Goal: Task Accomplishment & Management: Use online tool/utility

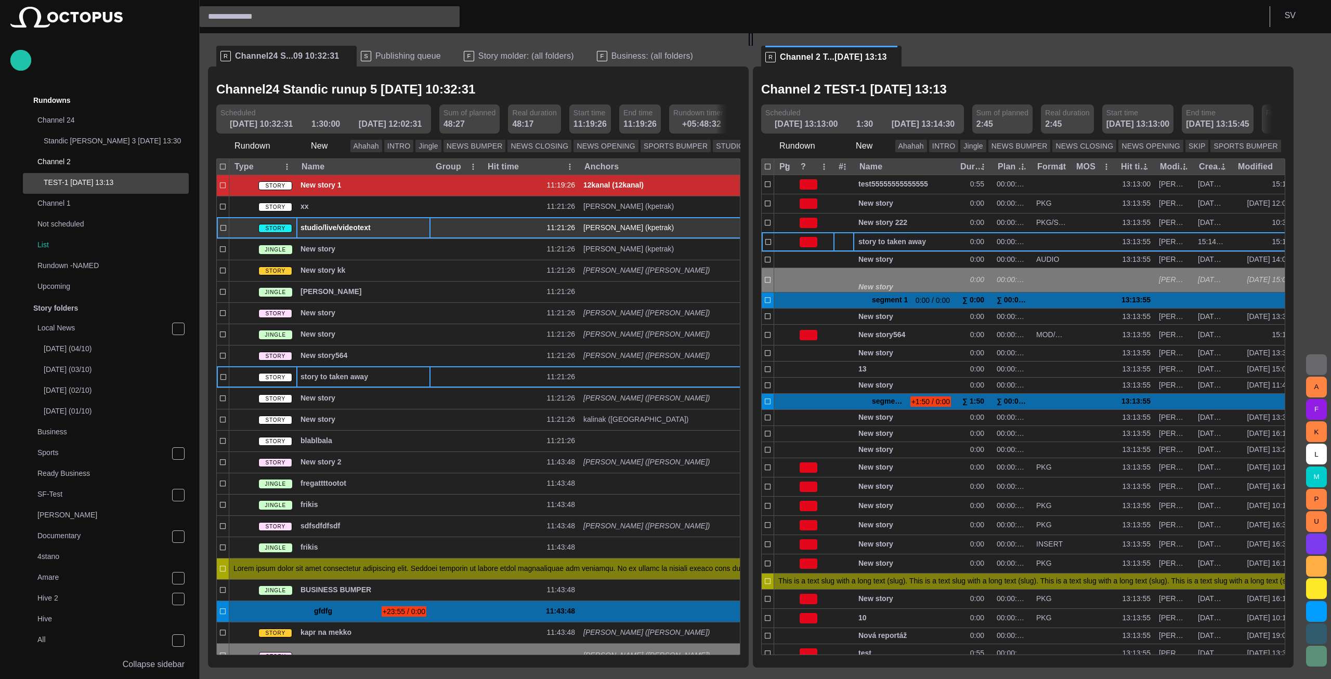
click at [369, 230] on span "studio/live/videotext" at bounding box center [363, 228] width 126 height 10
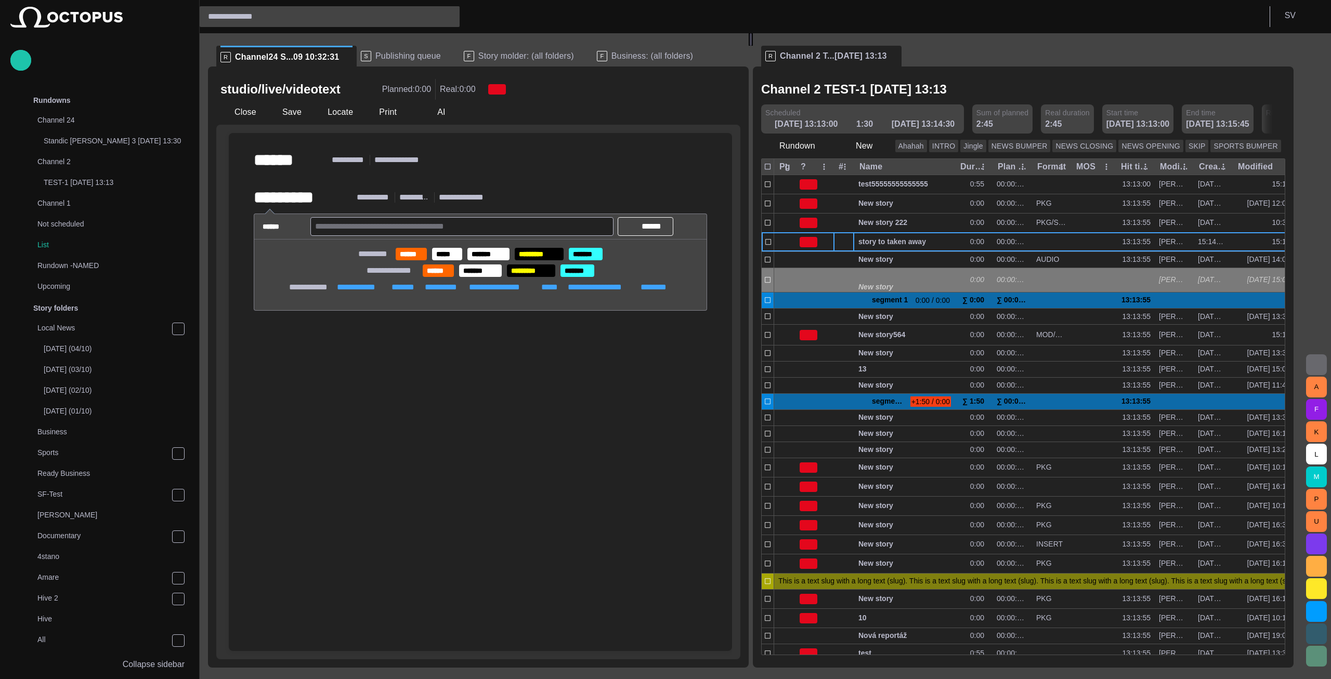
click at [699, 232] on span "button" at bounding box center [696, 226] width 10 height 10
drag, startPoint x: 546, startPoint y: 353, endPoint x: 525, endPoint y: 323, distance: 36.2
click at [546, 352] on div at bounding box center [665, 339] width 1331 height 679
click at [365, 172] on div "﻿" at bounding box center [480, 178] width 453 height 17
click at [330, 176] on div "﻿" at bounding box center [480, 178] width 453 height 17
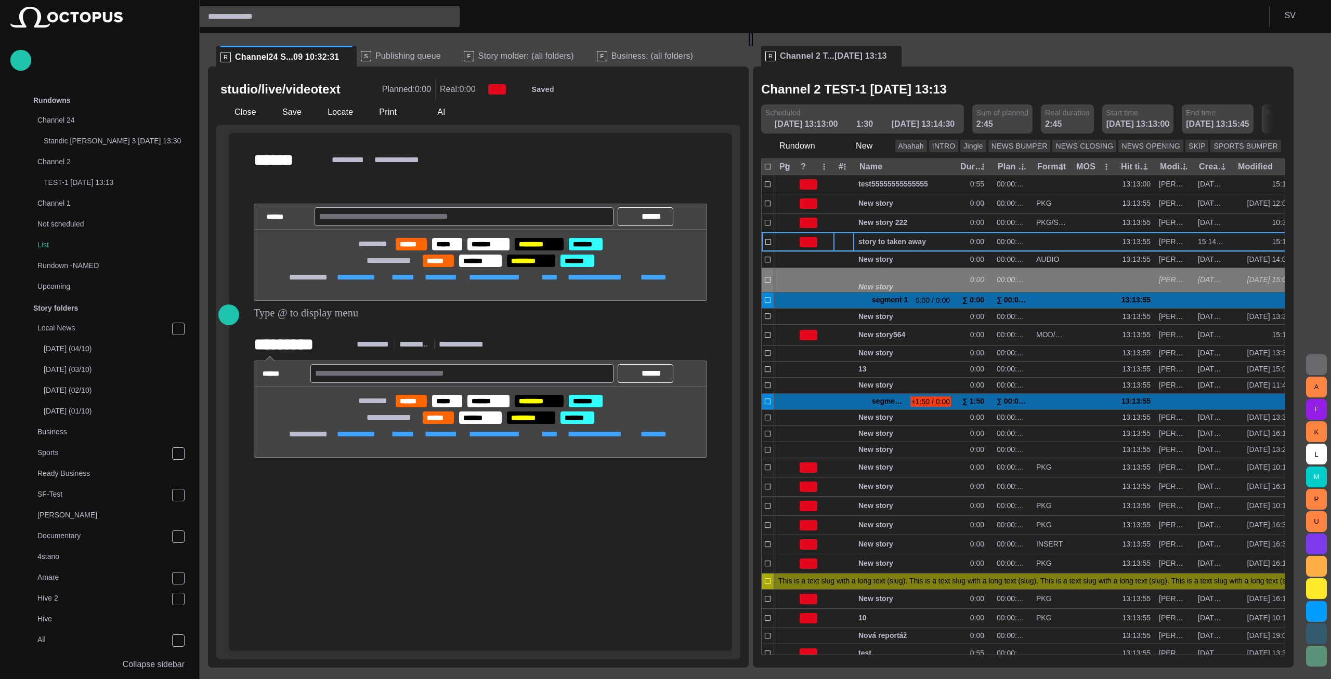
click at [285, 180] on div "**********" at bounding box center [480, 252] width 453 height 164
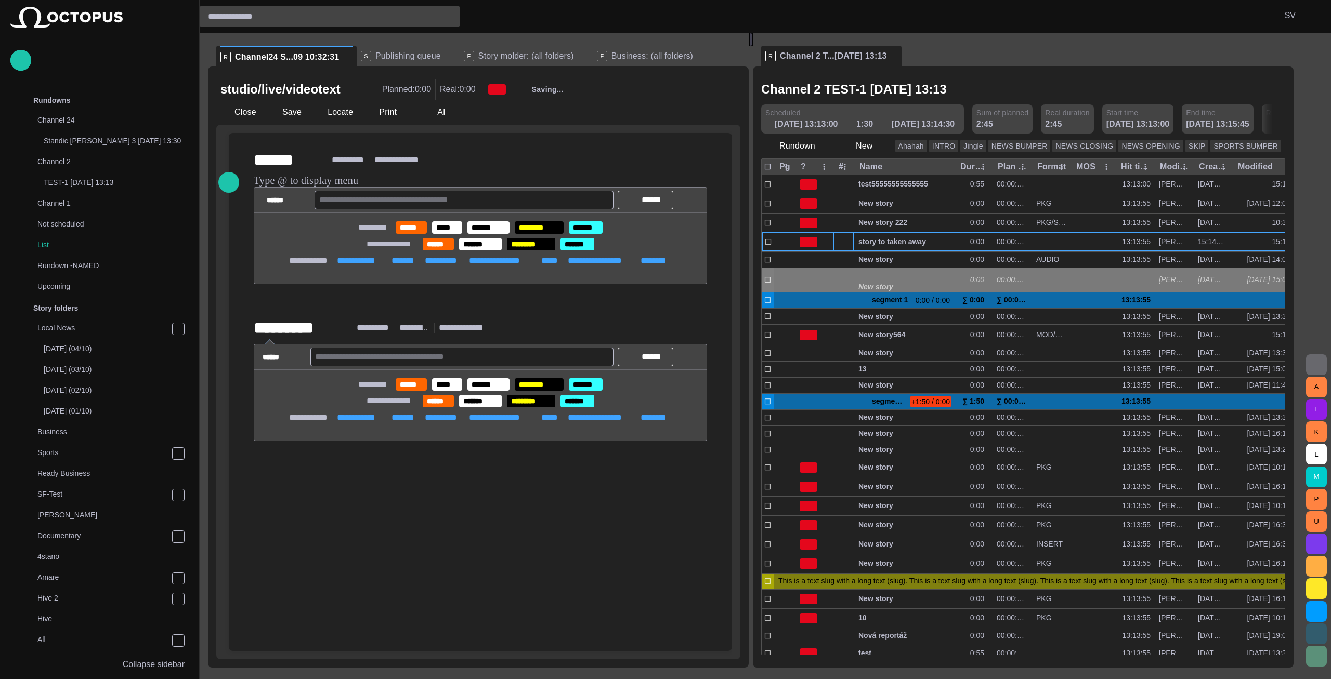
click at [370, 202] on input "text" at bounding box center [464, 200] width 290 height 17
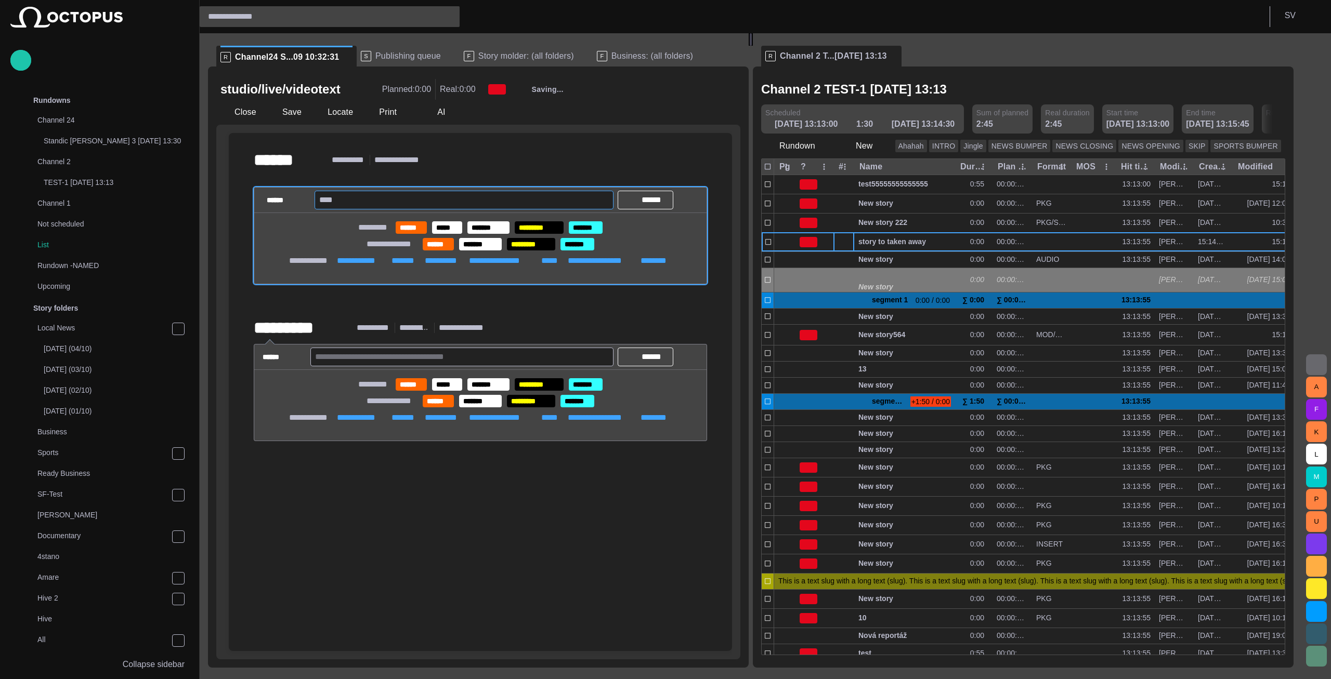
type input "*****"
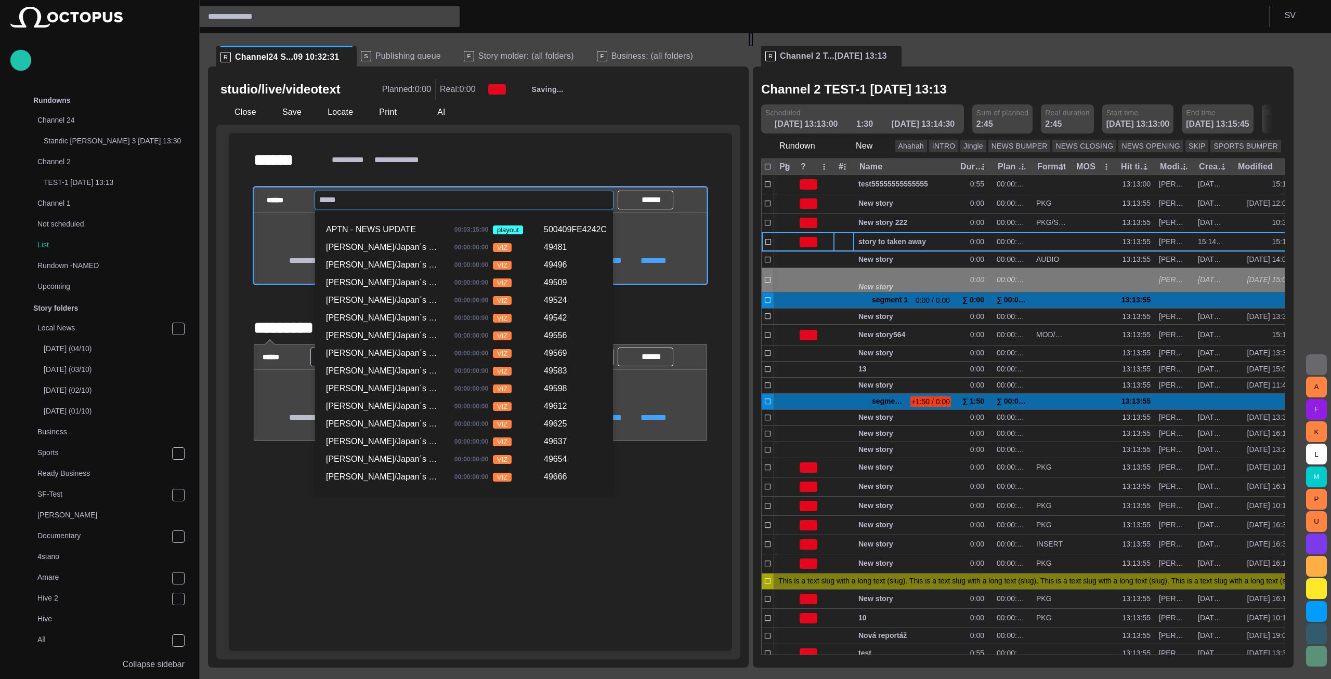
click at [402, 274] on div "[PERSON_NAME]/Japan´s Civil Aviation Authority 00:00:00:00 VIZ 49509" at bounding box center [463, 283] width 285 height 18
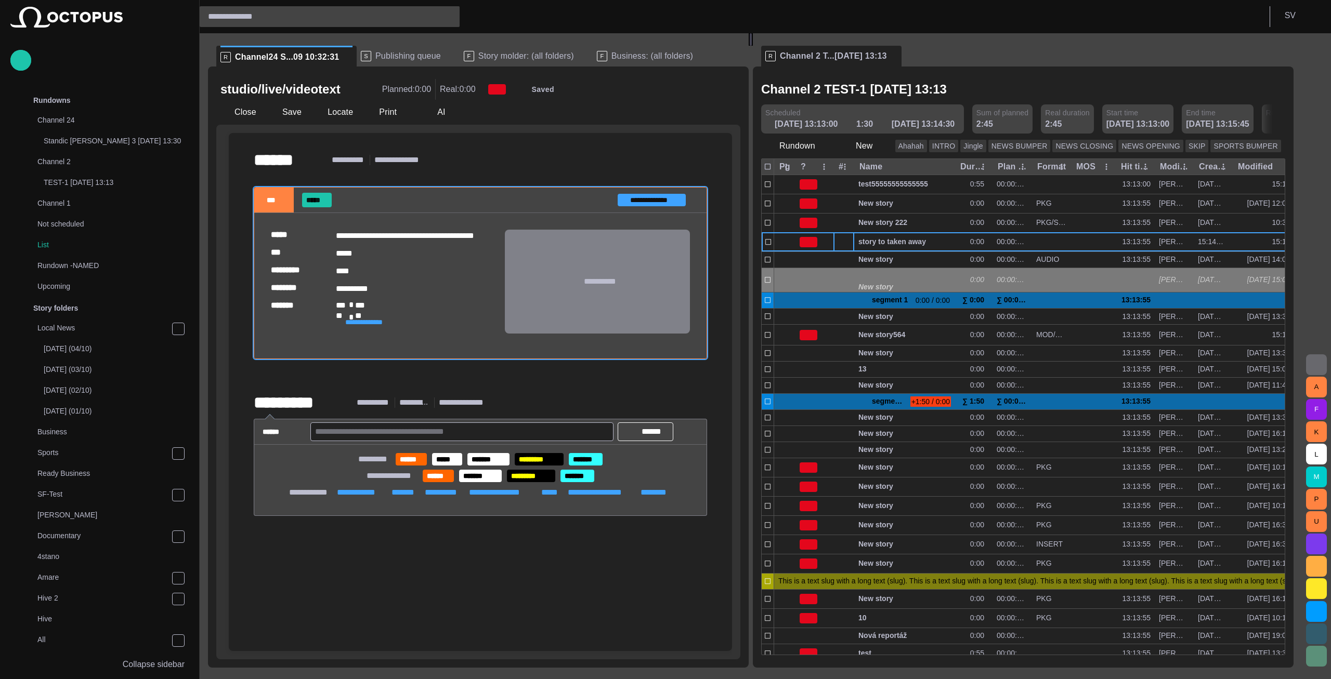
click at [697, 408] on span "button" at bounding box center [696, 403] width 10 height 10
click at [728, 469] on li "Remove" at bounding box center [759, 467] width 146 height 19
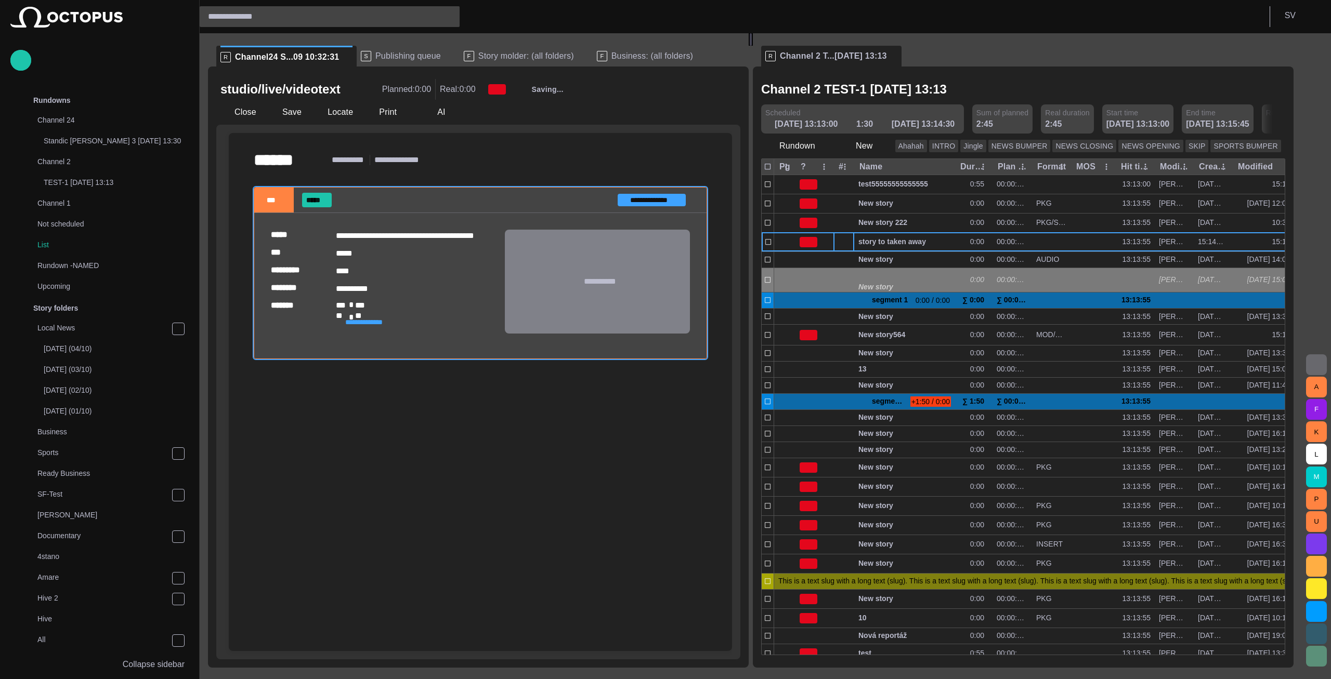
click at [411, 419] on div at bounding box center [480, 530] width 487 height 242
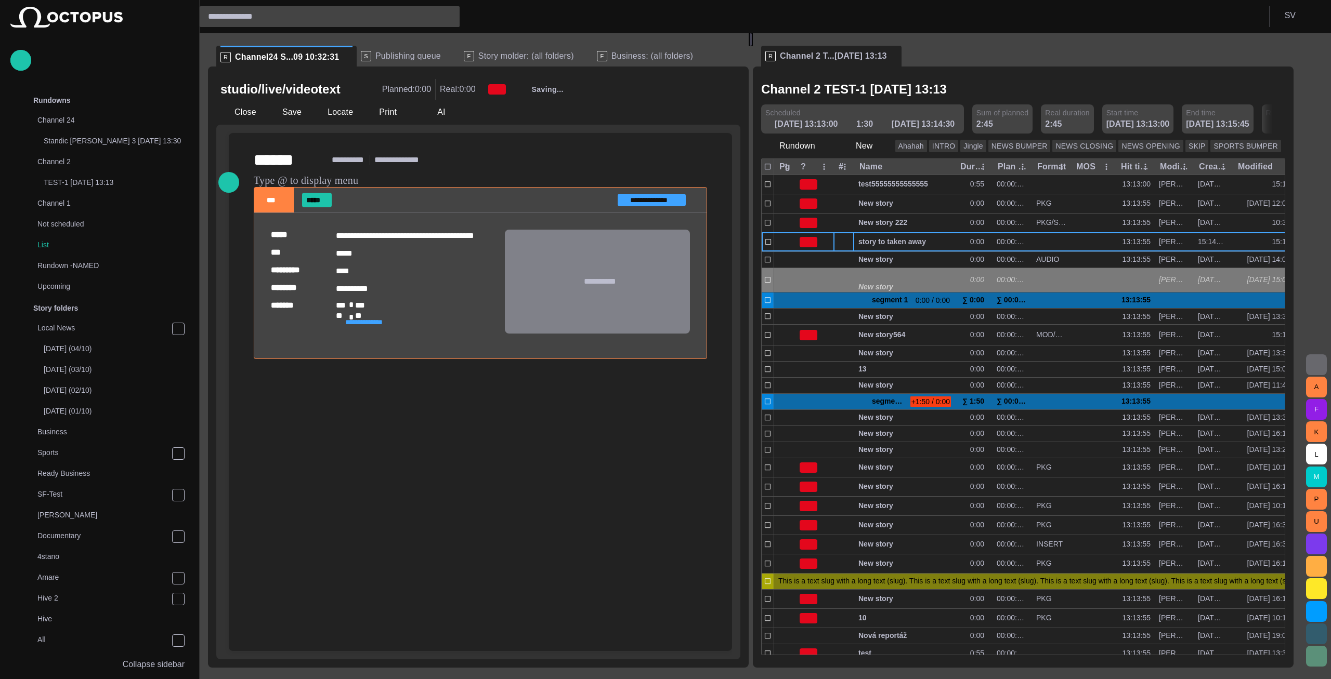
click at [345, 423] on div at bounding box center [480, 530] width 487 height 242
click at [106, 313] on div "Story folders" at bounding box center [92, 308] width 151 height 17
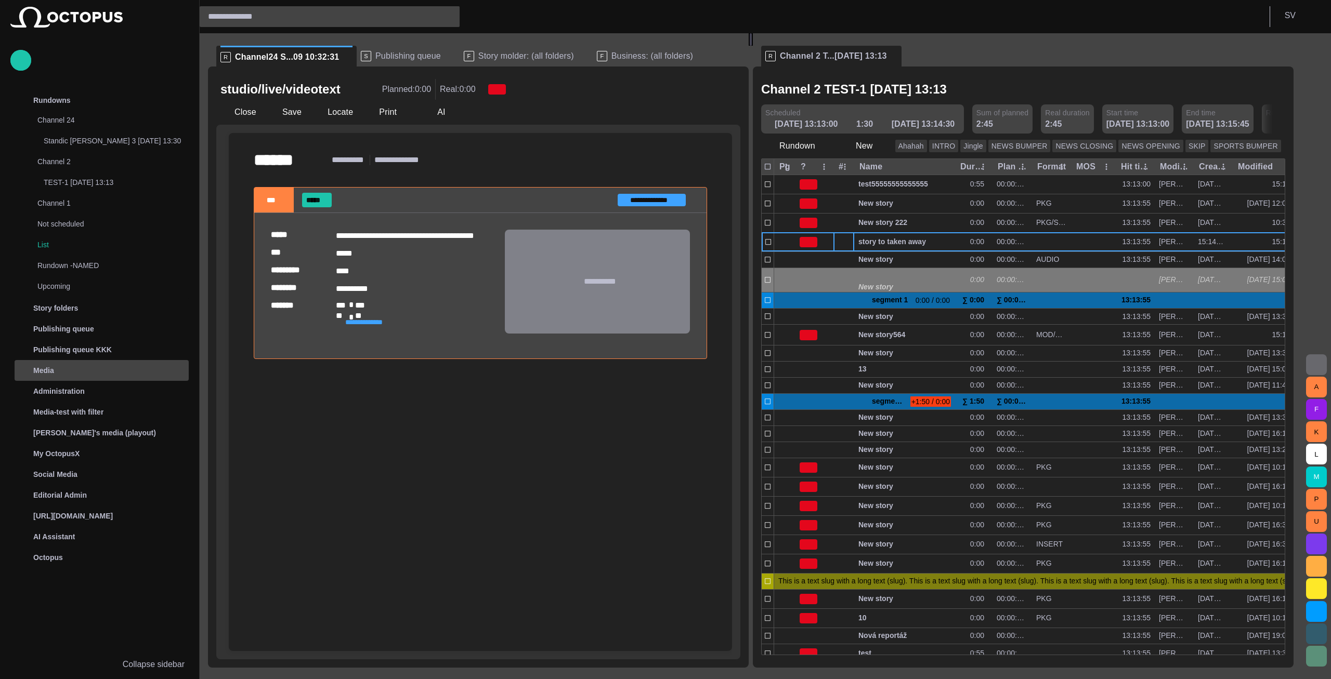
click at [91, 368] on div "Media" at bounding box center [103, 370] width 172 height 17
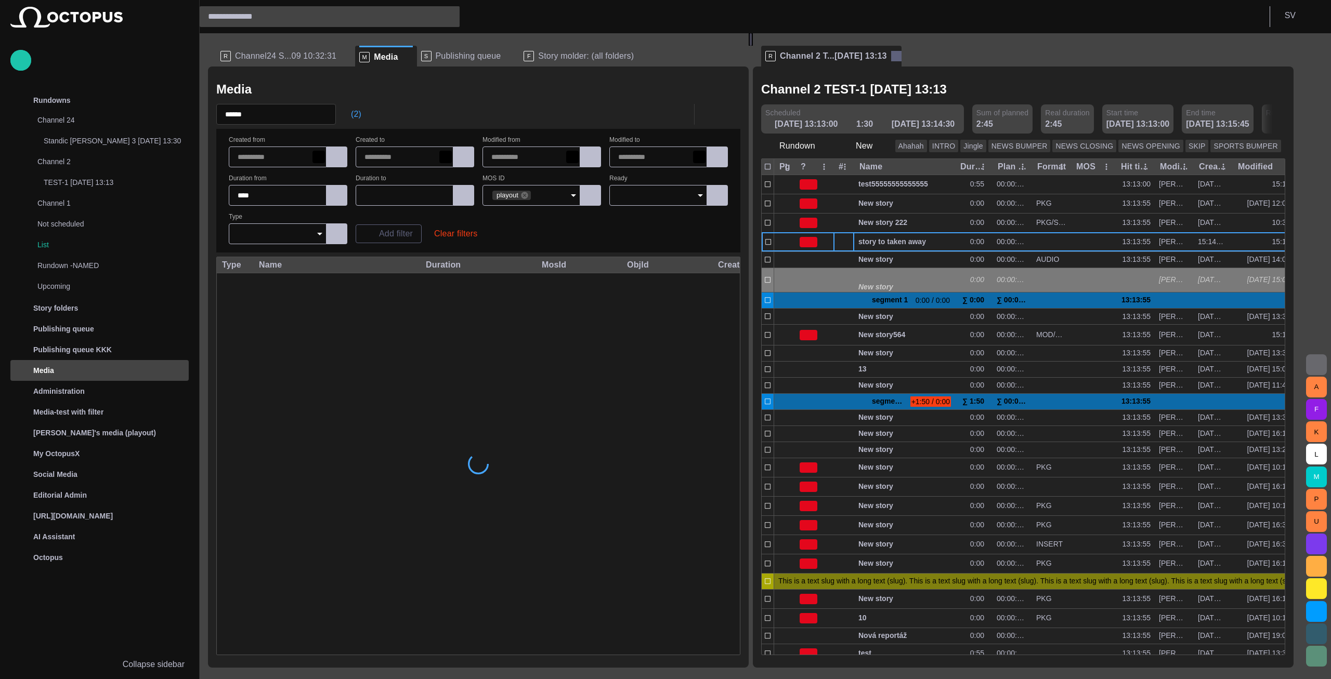
click at [891, 60] on span at bounding box center [896, 56] width 10 height 10
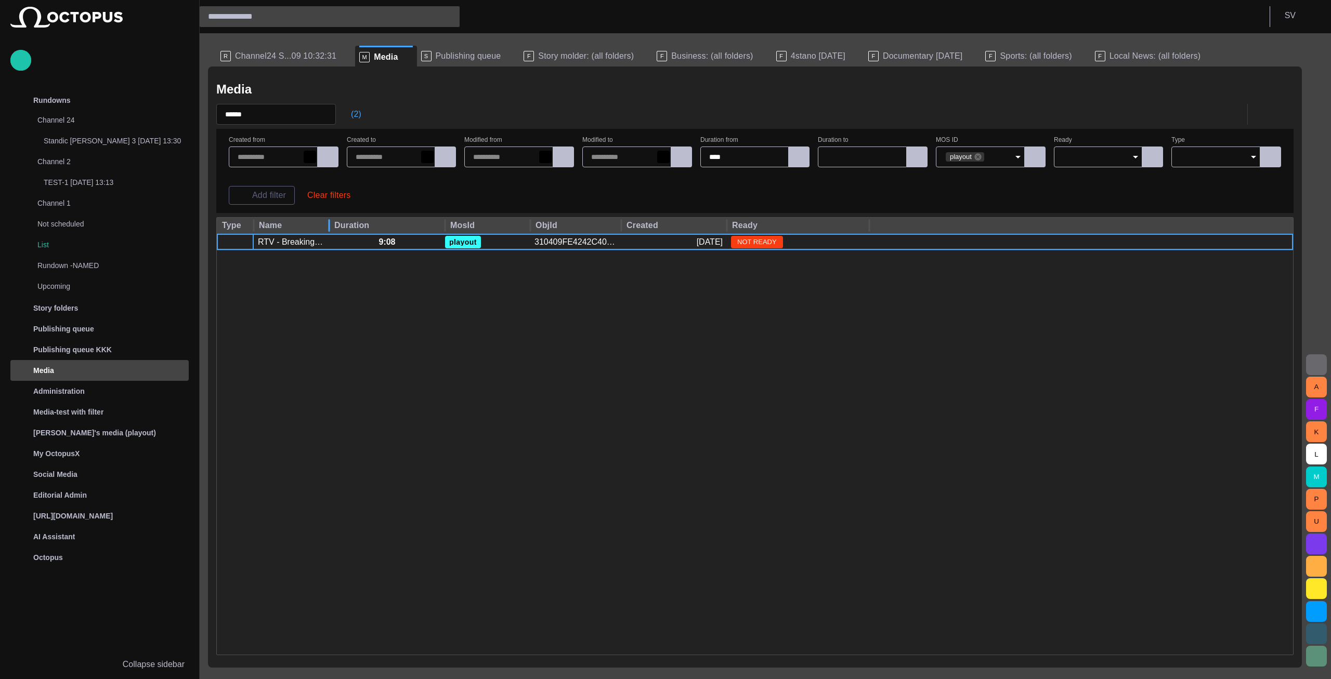
drag, startPoint x: 419, startPoint y: 228, endPoint x: 327, endPoint y: 225, distance: 91.5
click at [327, 225] on div at bounding box center [328, 226] width 5 height 16
drag, startPoint x: 328, startPoint y: 225, endPoint x: 416, endPoint y: 223, distance: 88.4
click at [412, 223] on div at bounding box center [408, 226] width 5 height 16
click at [714, 224] on div at bounding box center [712, 226] width 5 height 16
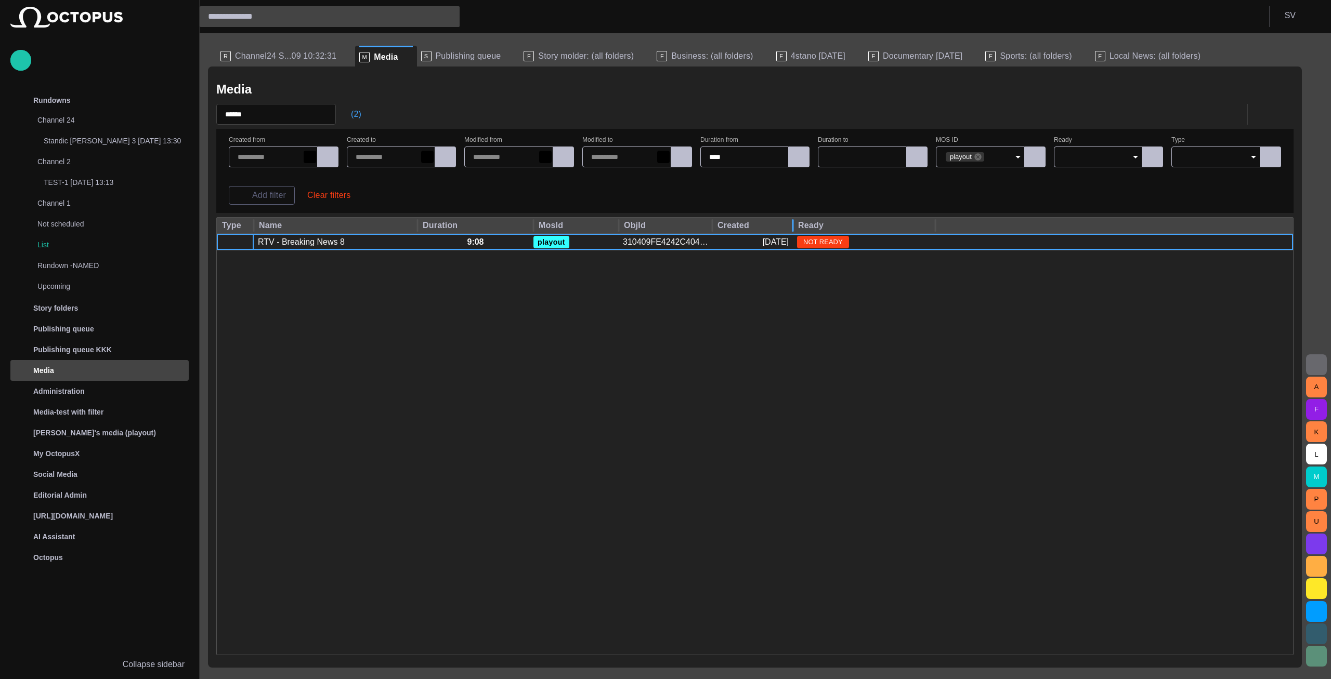
drag, startPoint x: 818, startPoint y: 226, endPoint x: 791, endPoint y: 222, distance: 27.3
click at [791, 222] on div at bounding box center [792, 226] width 5 height 16
